Goal: Task Accomplishment & Management: Use online tool/utility

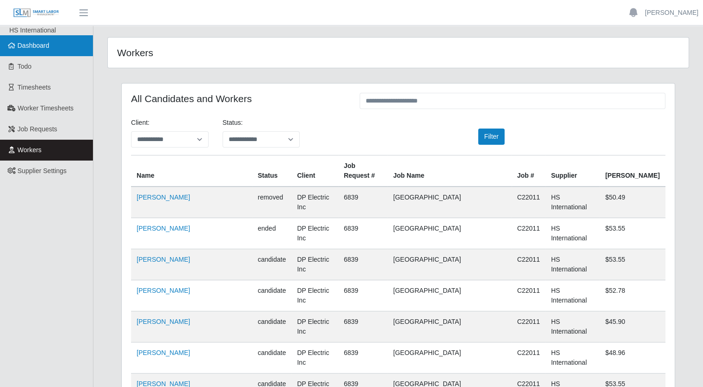
click at [51, 41] on link "Dashboard" at bounding box center [46, 45] width 93 height 21
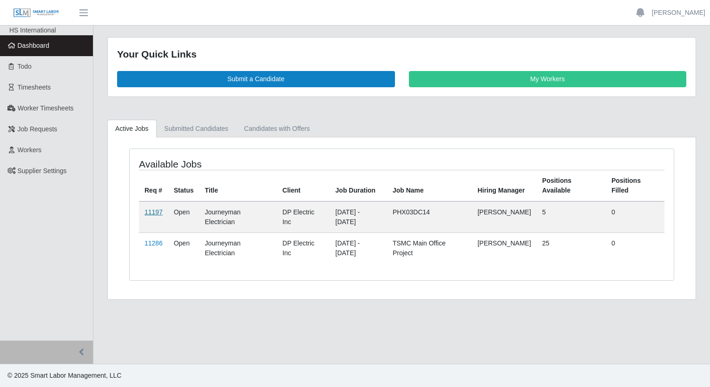
click at [158, 213] on link "11197" at bounding box center [153, 212] width 18 height 7
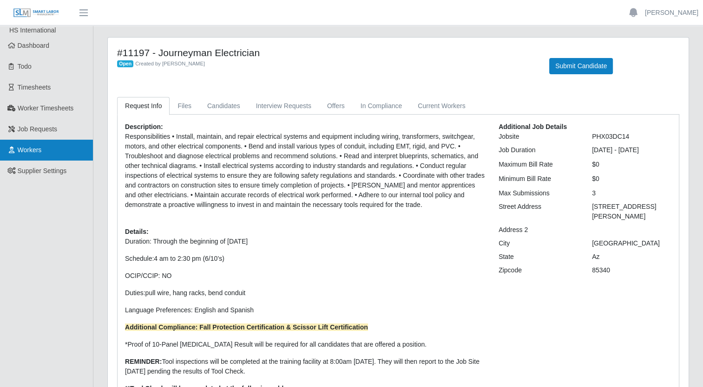
click at [44, 150] on link "Workers" at bounding box center [46, 150] width 93 height 21
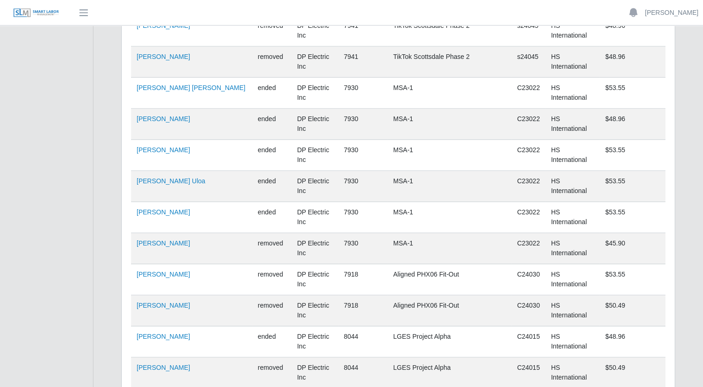
scroll to position [6179, 0]
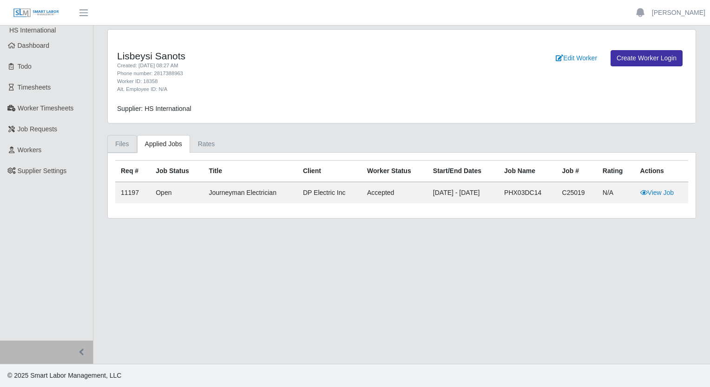
click at [121, 145] on link "Files" at bounding box center [122, 144] width 30 height 18
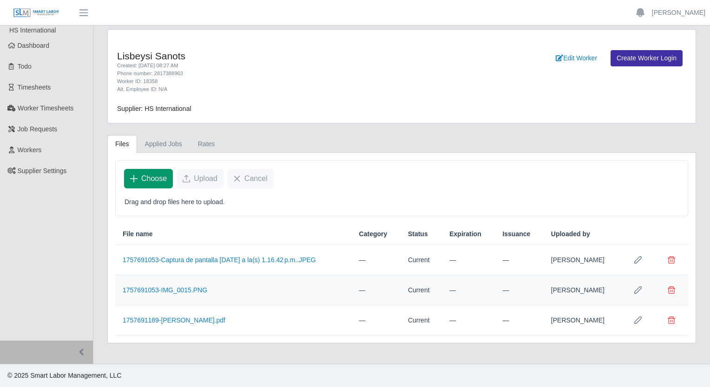
click at [157, 177] on span "Choose" at bounding box center [154, 178] width 26 height 11
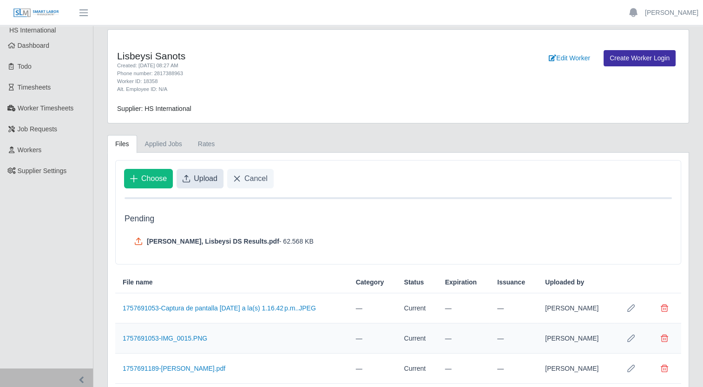
click at [198, 181] on span "Upload" at bounding box center [206, 178] width 24 height 11
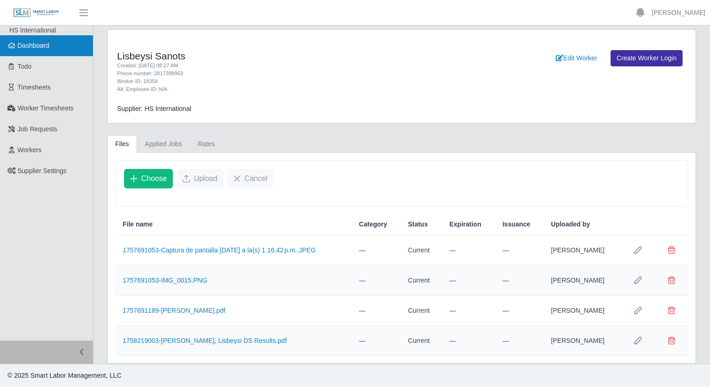
click at [46, 53] on link "Dashboard" at bounding box center [46, 45] width 93 height 21
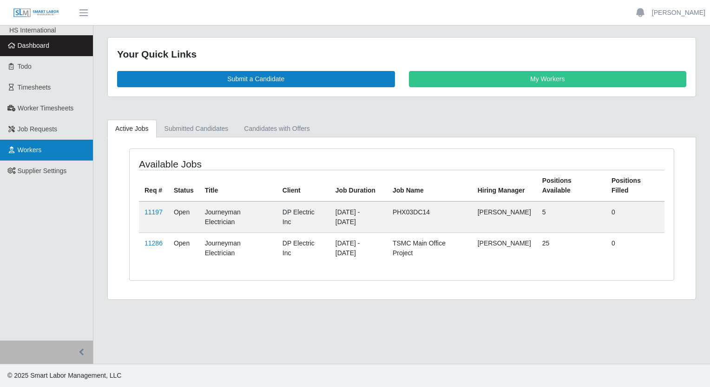
click at [39, 145] on link "Workers" at bounding box center [46, 150] width 93 height 21
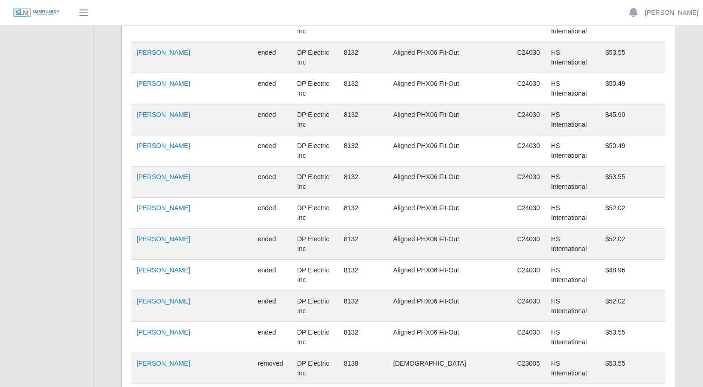
scroll to position [6179, 0]
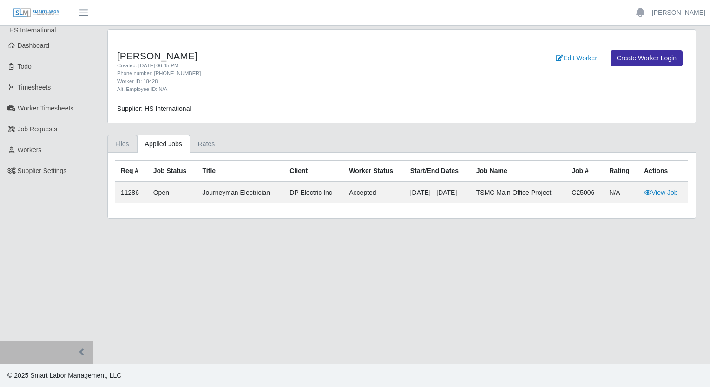
click at [128, 148] on link "Files" at bounding box center [122, 144] width 30 height 18
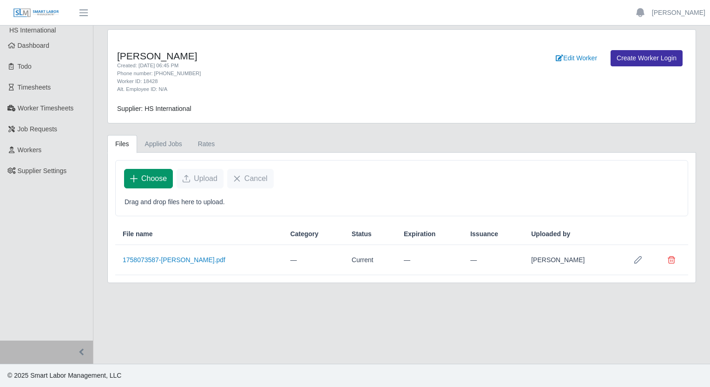
click at [146, 177] on span "Choose" at bounding box center [154, 178] width 26 height 11
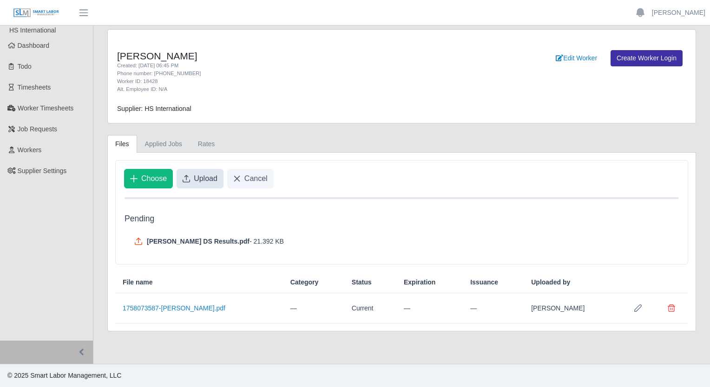
click at [211, 181] on span "Upload" at bounding box center [206, 178] width 24 height 11
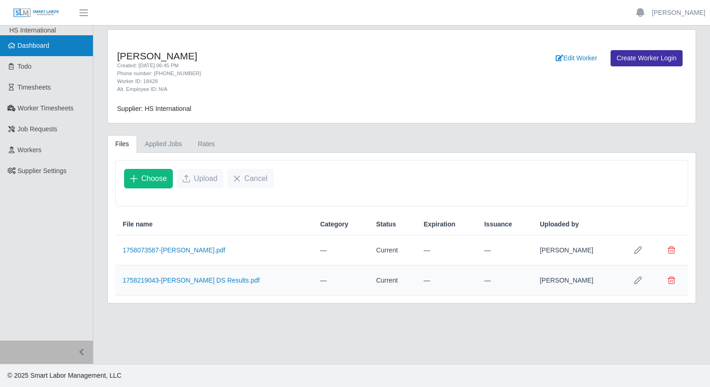
click at [38, 49] on span "Dashboard" at bounding box center [34, 45] width 32 height 7
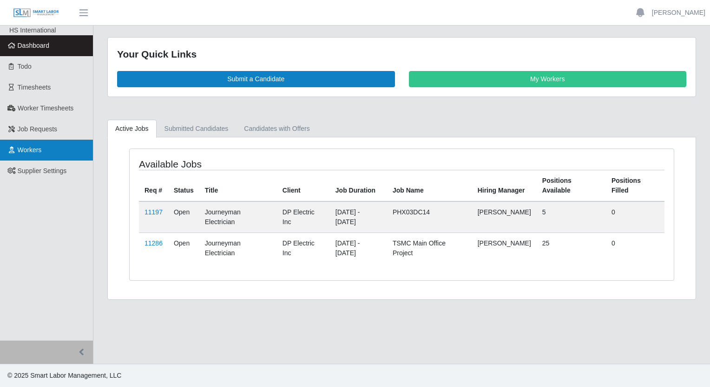
click at [48, 150] on link "Workers" at bounding box center [46, 150] width 93 height 21
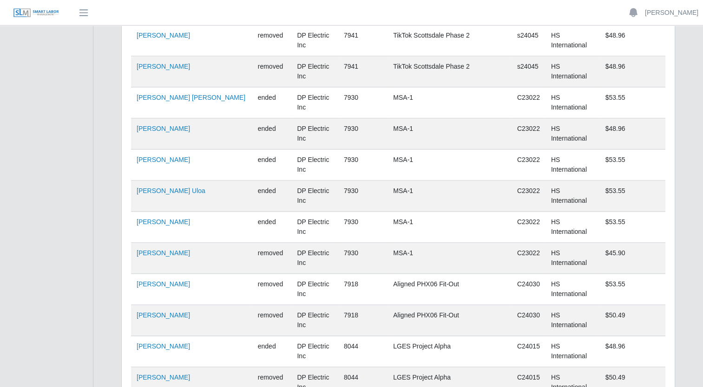
scroll to position [6179, 0]
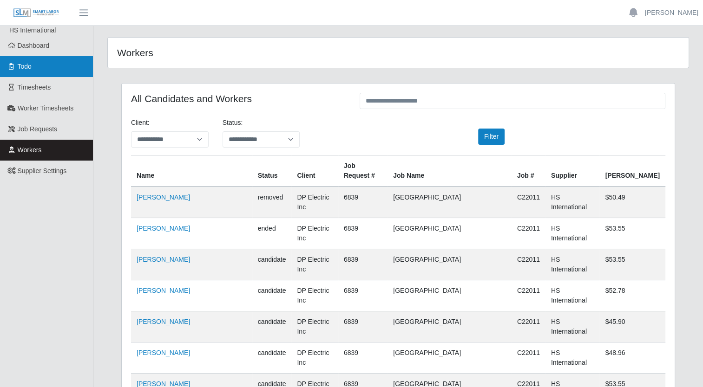
click at [54, 64] on link "Todo" at bounding box center [46, 66] width 93 height 21
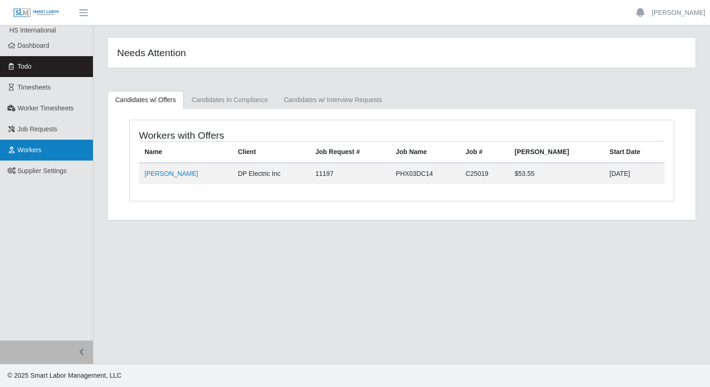
click at [46, 154] on link "Workers" at bounding box center [46, 150] width 93 height 21
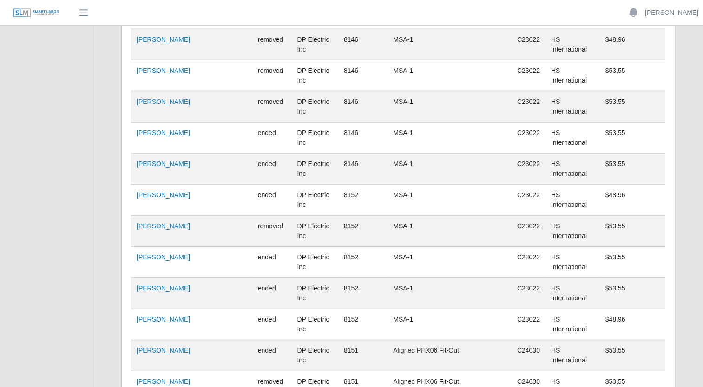
scroll to position [6179, 0]
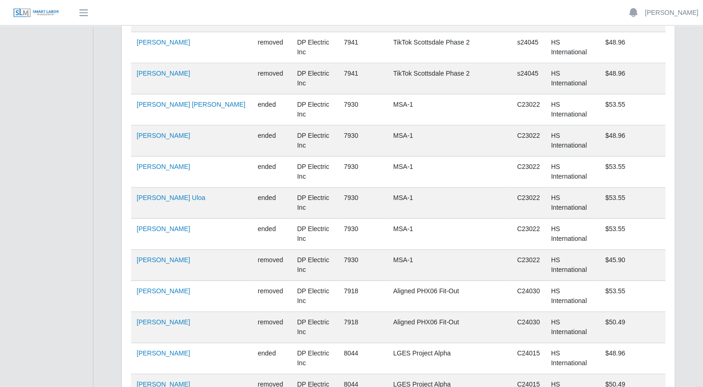
scroll to position [6179, 0]
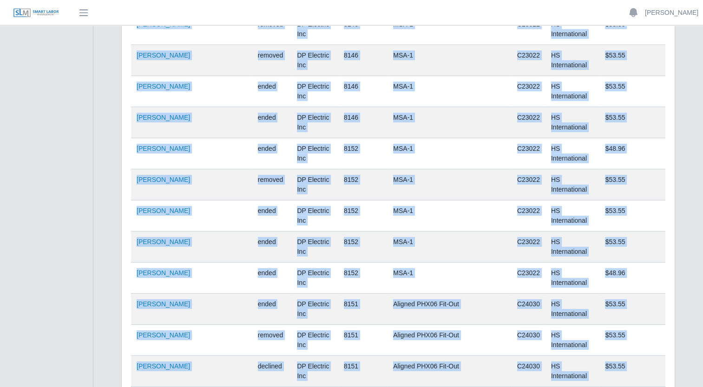
drag, startPoint x: 190, startPoint y: 114, endPoint x: 128, endPoint y: 118, distance: 62.4
drag, startPoint x: 132, startPoint y: 117, endPoint x: 217, endPoint y: 108, distance: 85.9
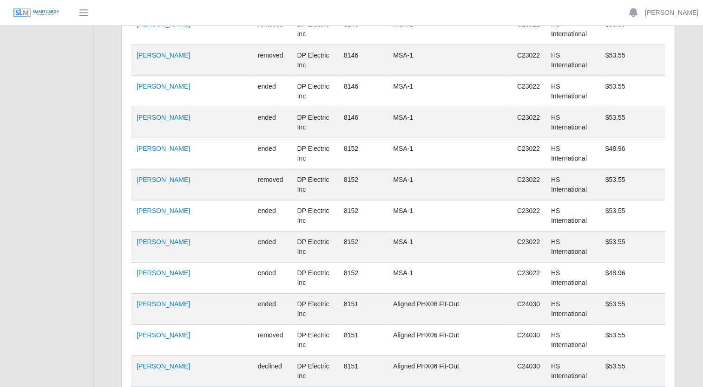
drag, startPoint x: 200, startPoint y: 116, endPoint x: 136, endPoint y: 120, distance: 64.2
copy link "Lisbeysi Sanots"
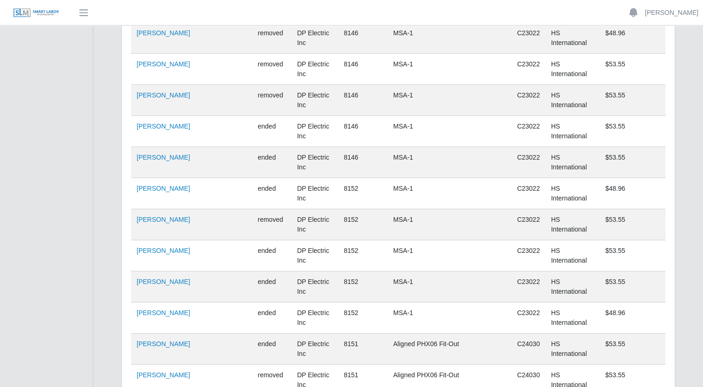
scroll to position [6179, 0]
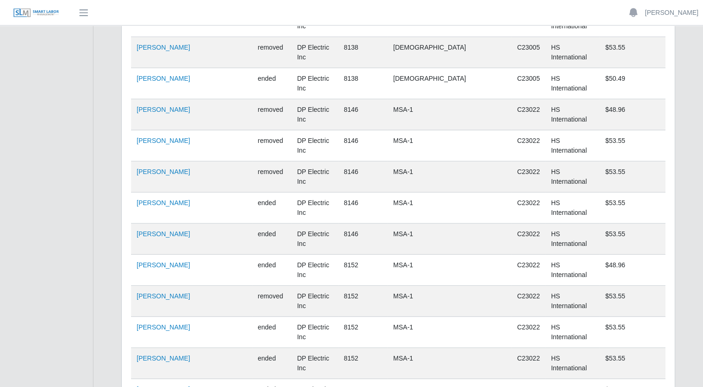
scroll to position [6201, 0]
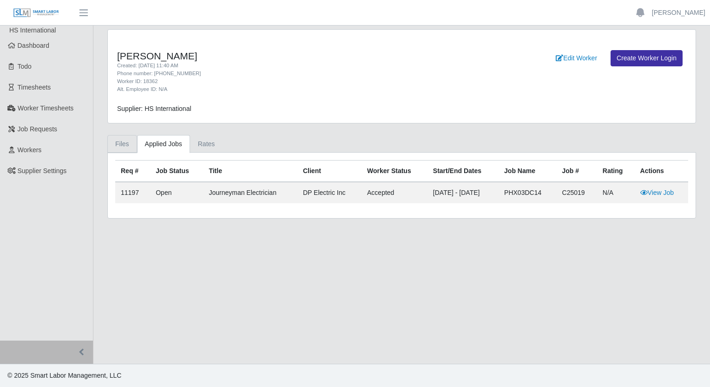
click at [128, 145] on link "Files" at bounding box center [122, 144] width 30 height 18
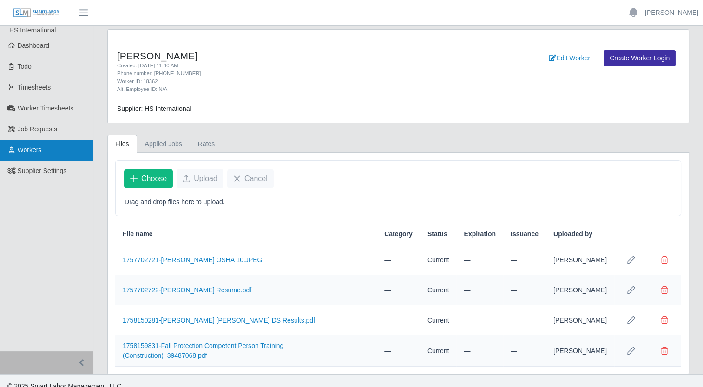
click at [29, 141] on link "Workers" at bounding box center [46, 150] width 93 height 21
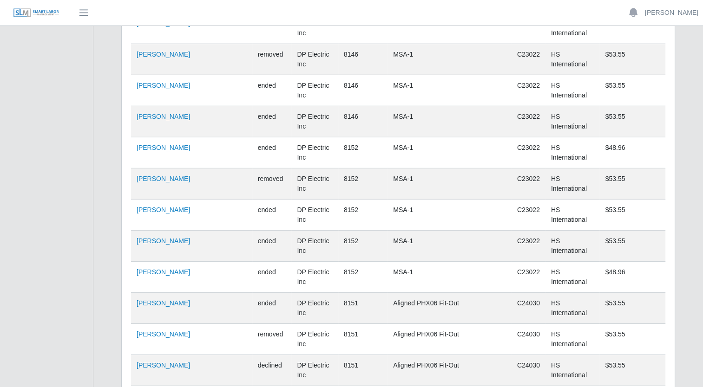
scroll to position [6201, 0]
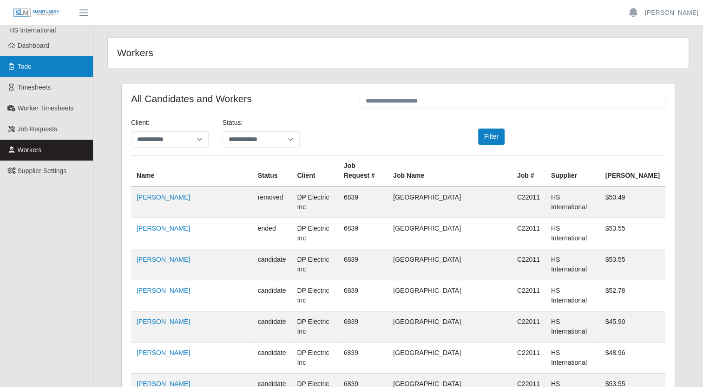
click at [36, 69] on link "Todo" at bounding box center [46, 66] width 93 height 21
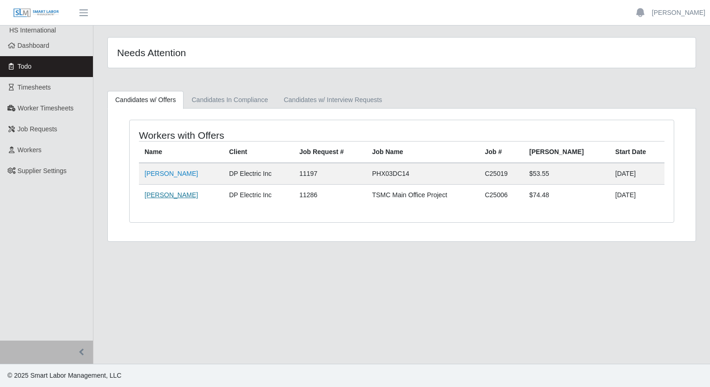
click at [165, 194] on link "[PERSON_NAME]" at bounding box center [170, 194] width 53 height 7
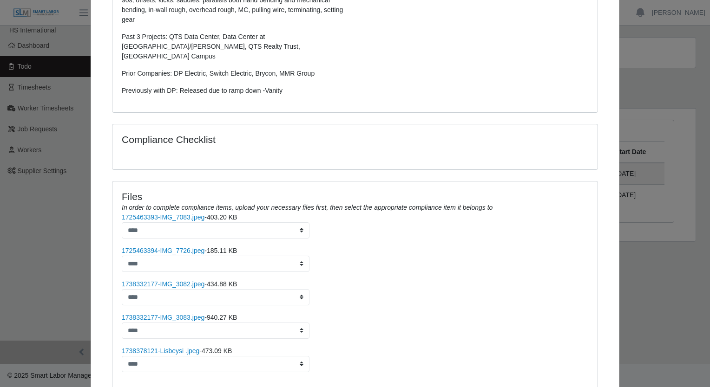
scroll to position [343, 0]
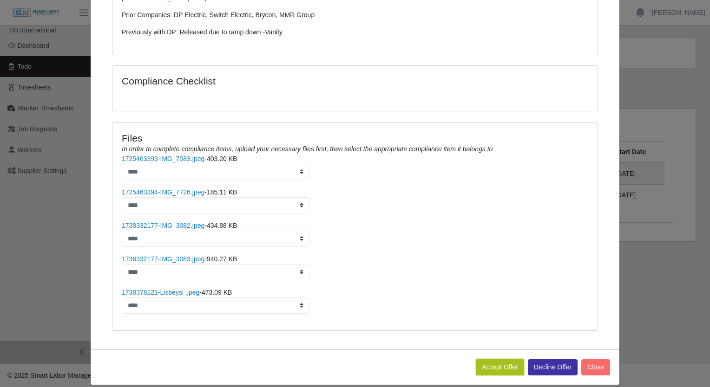
click at [498, 360] on button "Accept Offer" at bounding box center [500, 368] width 48 height 16
